Goal: Transaction & Acquisition: Purchase product/service

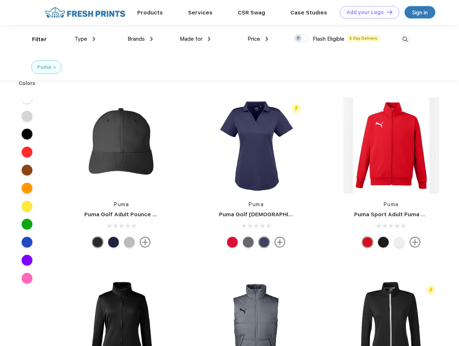
click at [367, 12] on link "Add your Logo Design Tool" at bounding box center [369, 12] width 59 height 13
click at [0, 0] on div "Design Tool" at bounding box center [0, 0] width 0 height 0
click at [386, 12] on link "Add your Logo Design Tool" at bounding box center [369, 12] width 59 height 13
click at [35, 39] on div "Filter" at bounding box center [39, 39] width 15 height 8
click at [85, 39] on span "Type" at bounding box center [81, 39] width 13 height 6
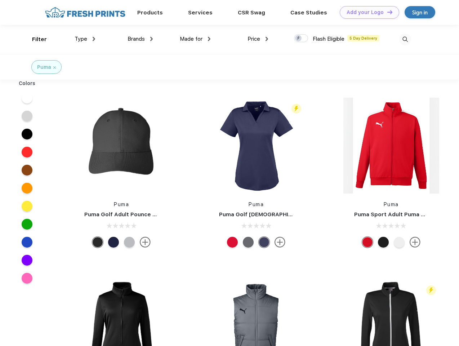
click at [140, 39] on span "Brands" at bounding box center [135, 39] width 17 height 6
click at [195, 39] on span "Made for" at bounding box center [191, 39] width 23 height 6
click at [258, 39] on span "Price" at bounding box center [253, 39] width 13 height 6
click at [301, 39] on div at bounding box center [301, 38] width 14 height 8
click at [299, 39] on input "checkbox" at bounding box center [296, 36] width 5 height 5
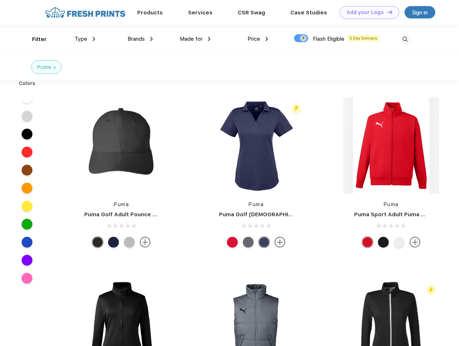
click at [405, 39] on img at bounding box center [405, 39] width 12 height 12
